Goal: Information Seeking & Learning: Find specific fact

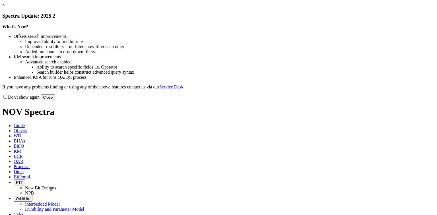
click at [5, 7] on link "×" at bounding box center [3, 4] width 3 height 5
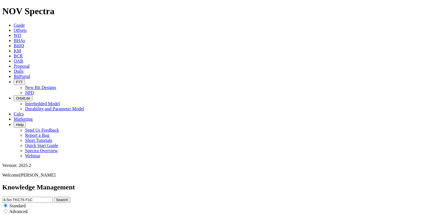
drag, startPoint x: 249, startPoint y: 32, endPoint x: 130, endPoint y: 27, distance: 119.6
click at [133, 183] on div "Knowledge Management 8.5in TKC76 F1C Search Standard Advanced to Upload Content" at bounding box center [218, 204] width 432 height 42
type input "40kpsi"
click at [70, 197] on button "Search" at bounding box center [62, 200] width 16 height 6
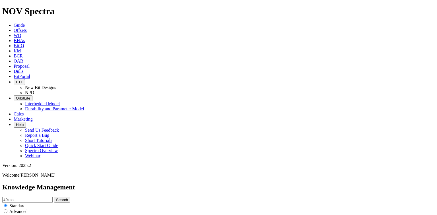
click at [53, 197] on input "40kpsi" at bounding box center [27, 200] width 50 height 6
drag, startPoint x: 173, startPoint y: 32, endPoint x: 110, endPoint y: 31, distance: 62.9
click at [110, 183] on div "Knowledge Management 40kpsi Search Standard Advanced to Upload Content" at bounding box center [218, 204] width 432 height 42
type input "p"
click at [53, 197] on input "KPSI" at bounding box center [27, 200] width 50 height 6
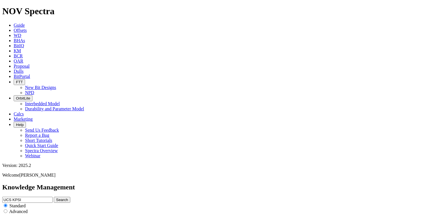
type input "UCS KPSI"
click at [70, 197] on button "Search" at bounding box center [62, 200] width 16 height 6
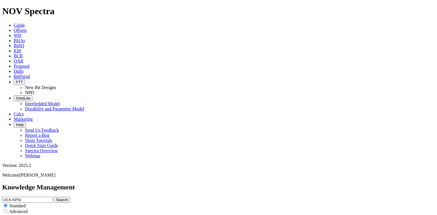
scroll to position [1171, 0]
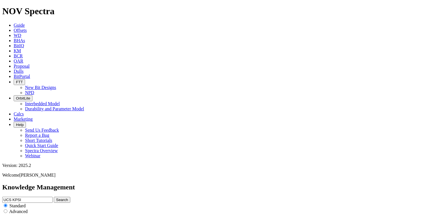
scroll to position [1076, 0]
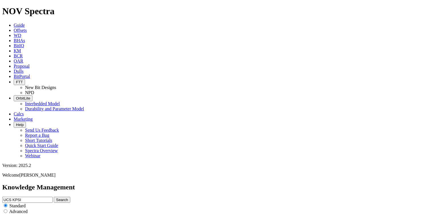
scroll to position [1013, 0]
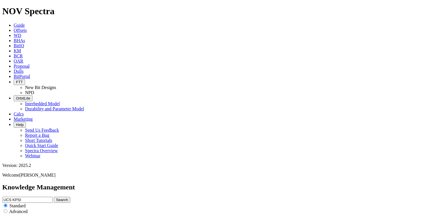
scroll to position [1210, 0]
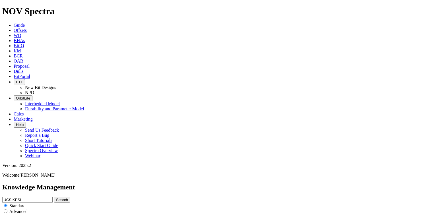
scroll to position [1152, 0]
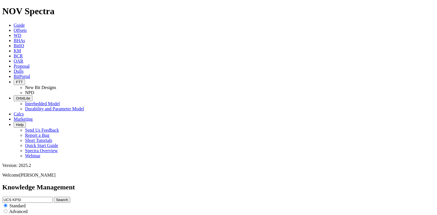
scroll to position [1086, 0]
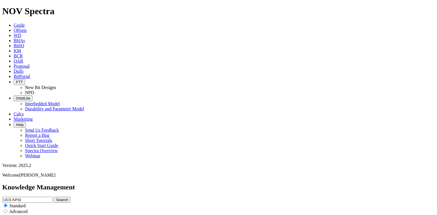
scroll to position [546, 0]
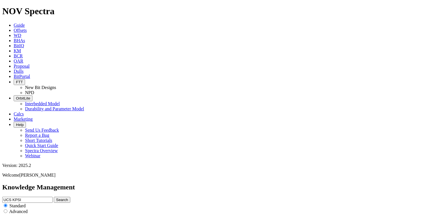
scroll to position [1107, 0]
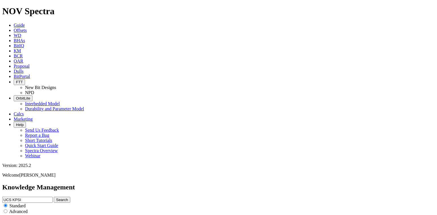
scroll to position [478, 0]
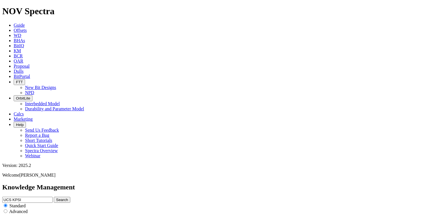
scroll to position [1200, 0]
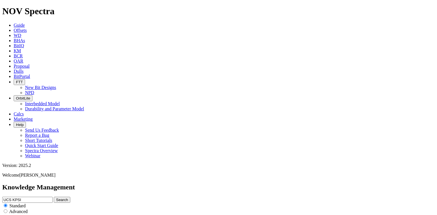
scroll to position [1258, 0]
drag, startPoint x: 246, startPoint y: 199, endPoint x: 269, endPoint y: 129, distance: 74.0
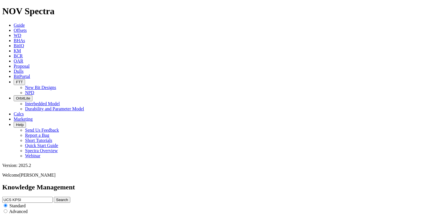
scroll to position [683, 0]
drag, startPoint x: 95, startPoint y: 133, endPoint x: 77, endPoint y: 133, distance: 17.4
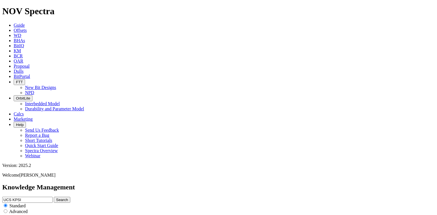
copy dd "A287275"
